Goal: Information Seeking & Learning: Check status

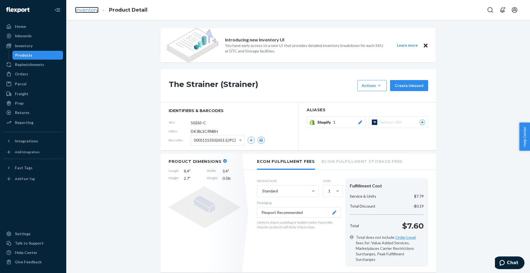
click at [81, 12] on link "Inventory" at bounding box center [86, 10] width 23 height 6
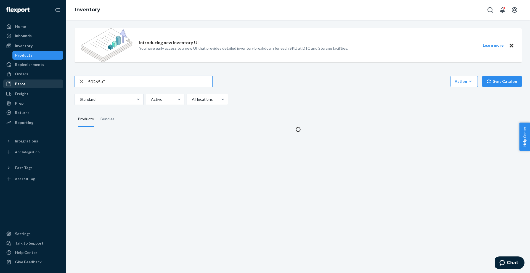
drag, startPoint x: 117, startPoint y: 81, endPoint x: 46, endPoint y: 86, distance: 71.3
click at [49, 83] on div "Home Inbounds Shipping Plans Problems Inventory Products Replenishments Orders …" at bounding box center [265, 136] width 530 height 273
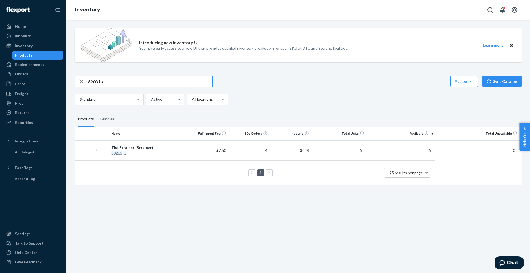
type input "62081-c"
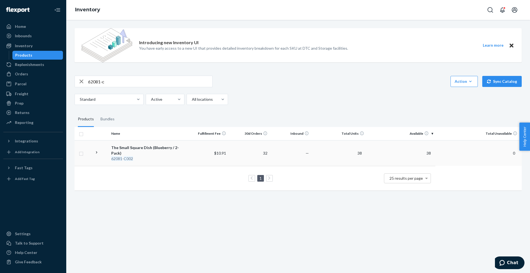
click at [123, 158] on div "62081 - C002" at bounding box center [147, 159] width 73 height 6
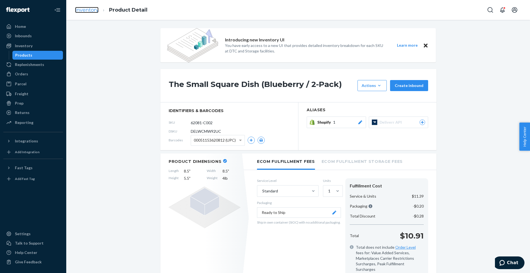
click at [92, 7] on link "Inventory" at bounding box center [86, 10] width 23 height 6
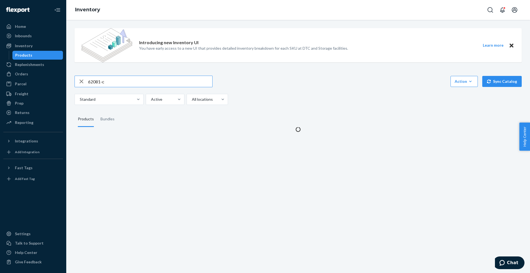
click at [120, 85] on input "62081-c" at bounding box center [150, 81] width 124 height 11
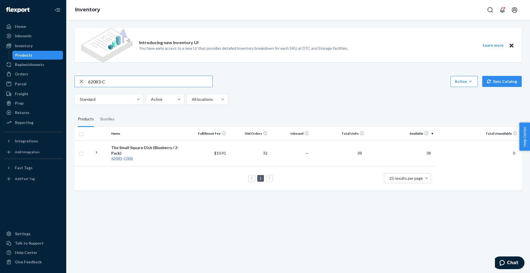
type input "62083-C"
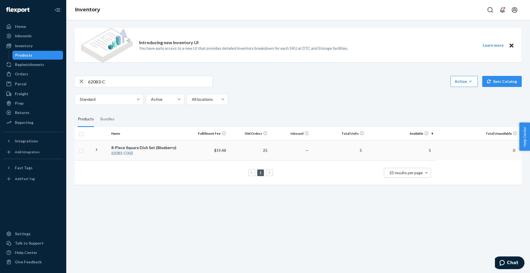
click at [121, 153] on em "62083" at bounding box center [116, 153] width 11 height 5
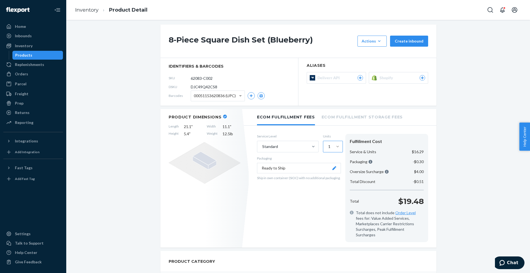
scroll to position [57, 0]
